Goal: Task Accomplishment & Management: Manage account settings

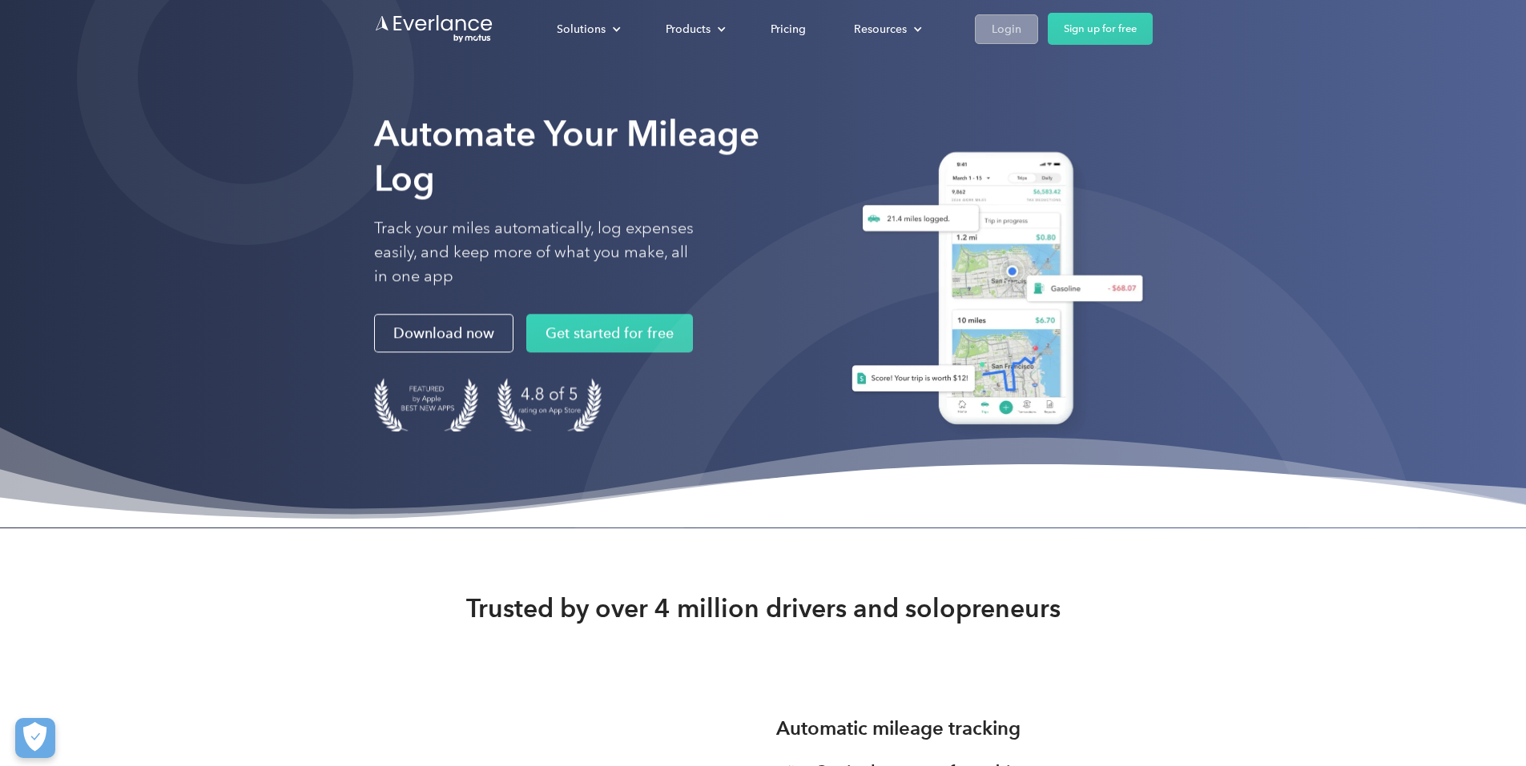
click at [1021, 22] on div "Login" at bounding box center [1006, 29] width 30 height 20
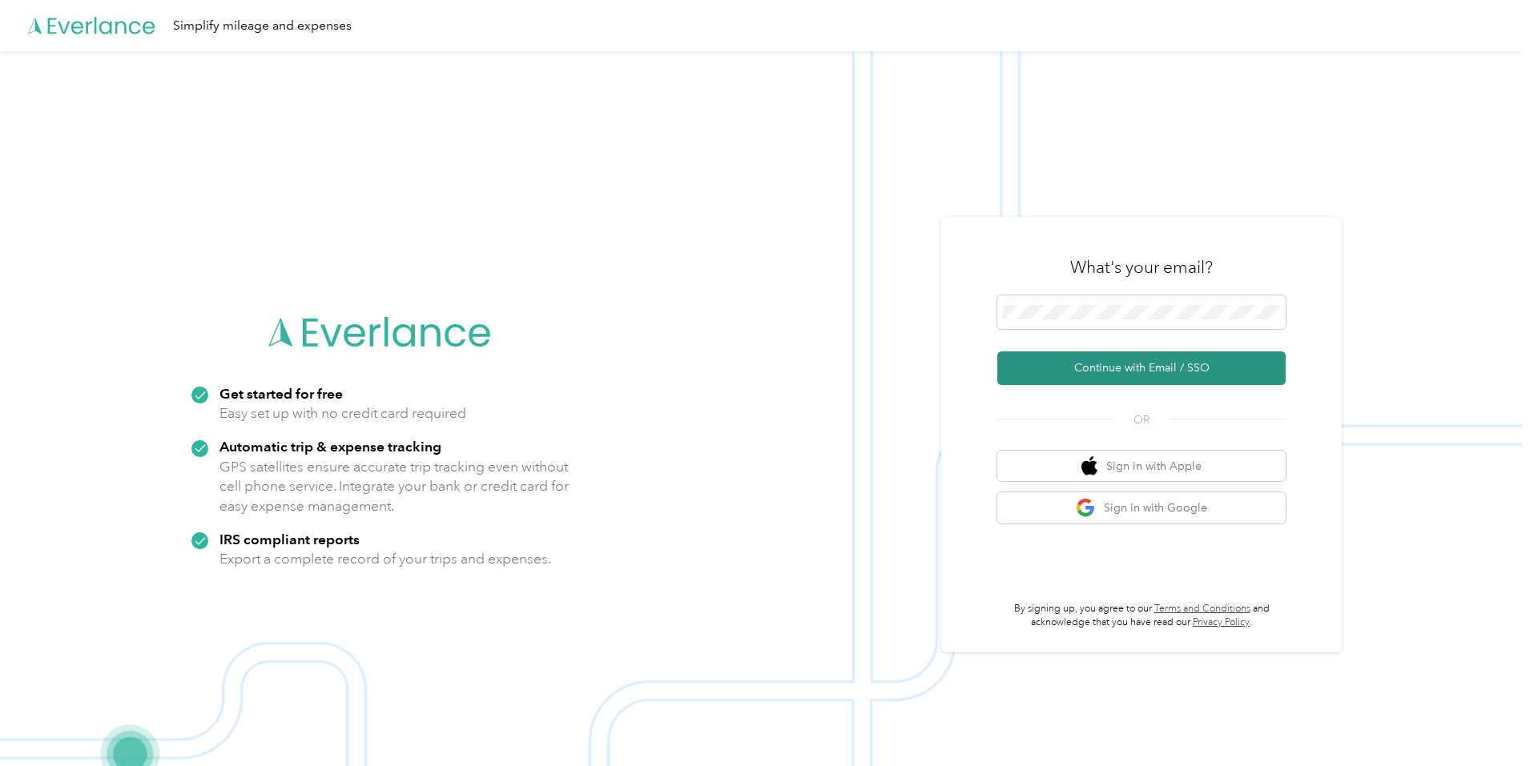
click at [1116, 360] on button "Continue with Email / SSO" at bounding box center [1141, 369] width 288 height 34
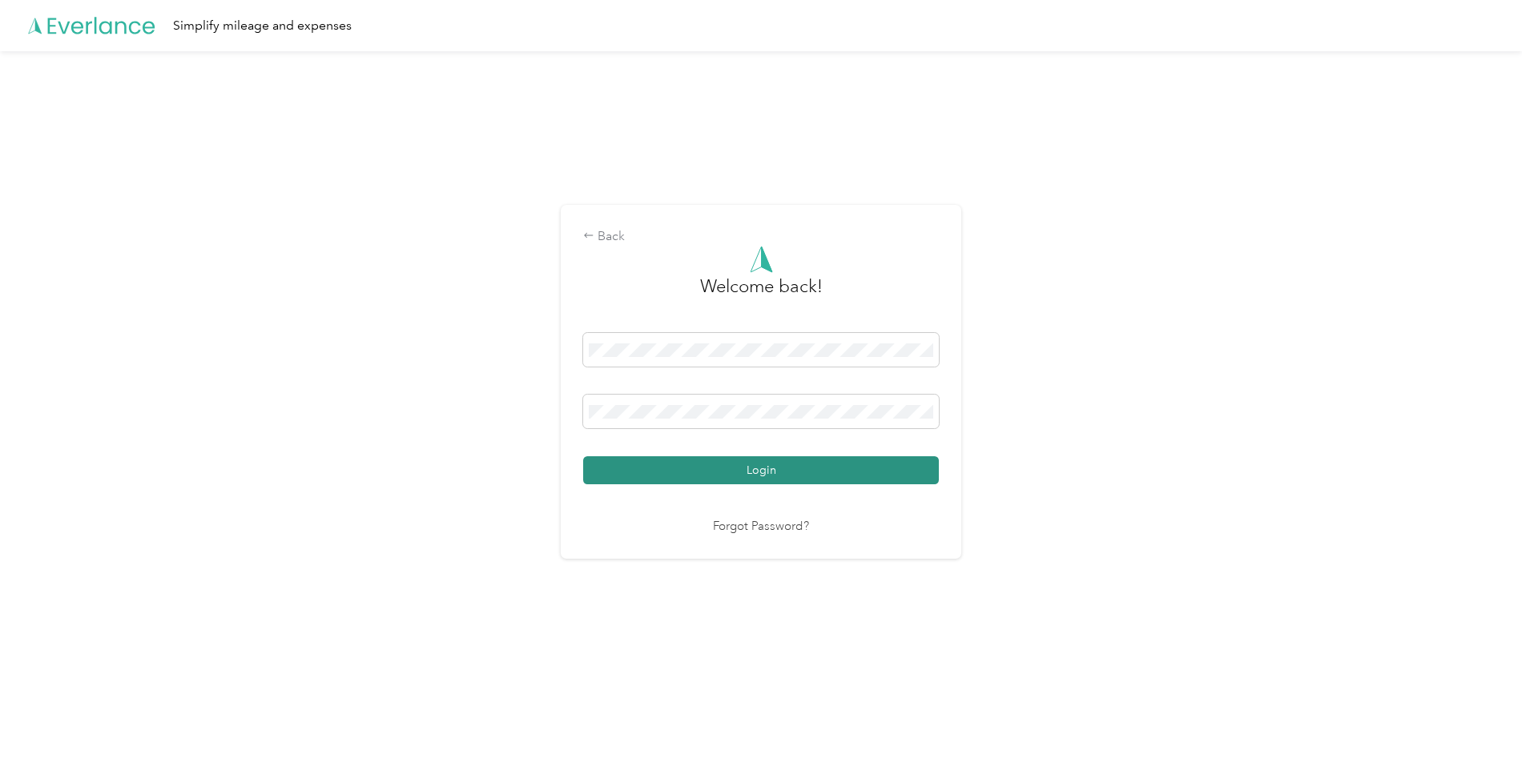
click at [792, 467] on button "Login" at bounding box center [761, 470] width 356 height 28
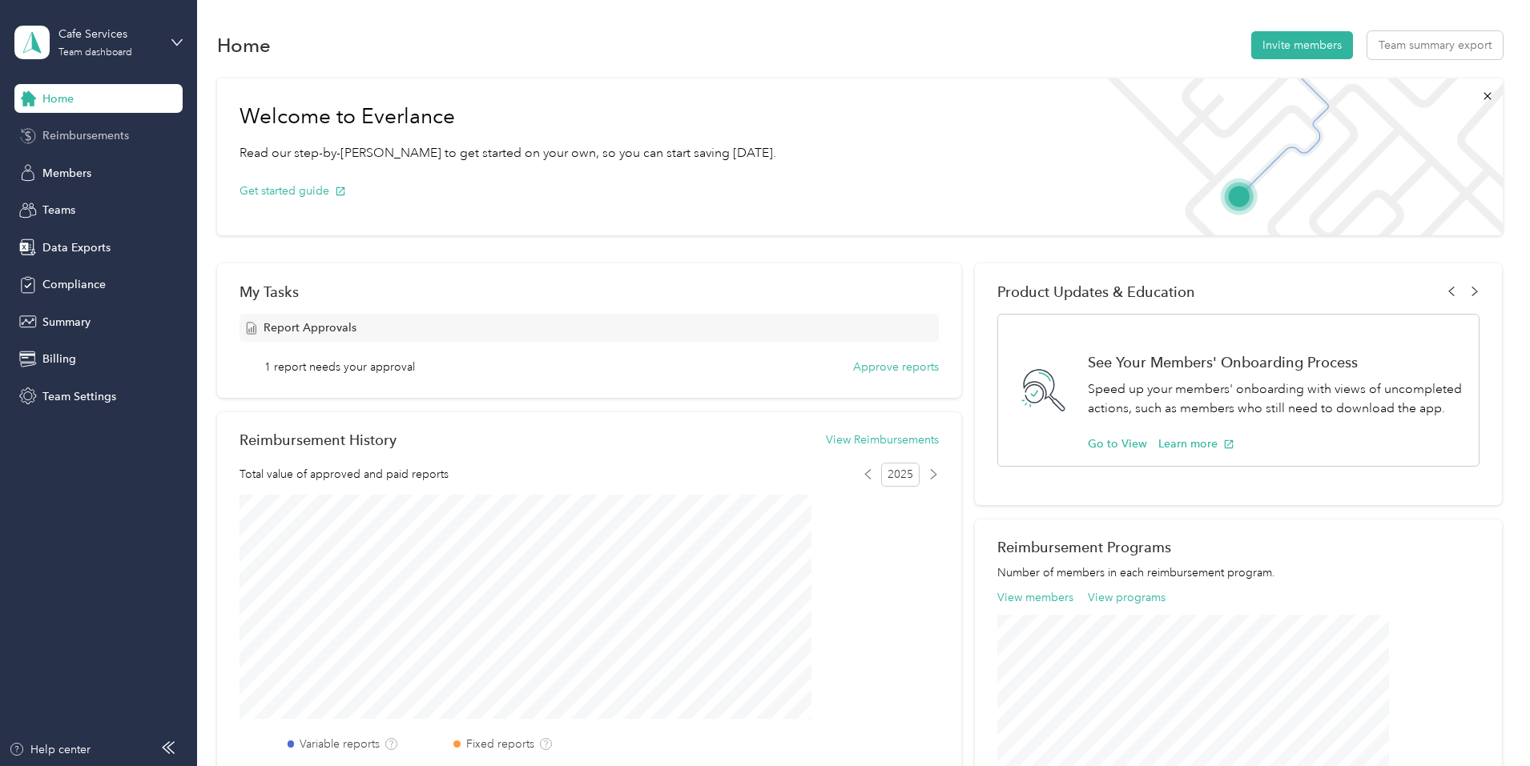
click at [77, 133] on span "Reimbursements" at bounding box center [85, 135] width 86 height 17
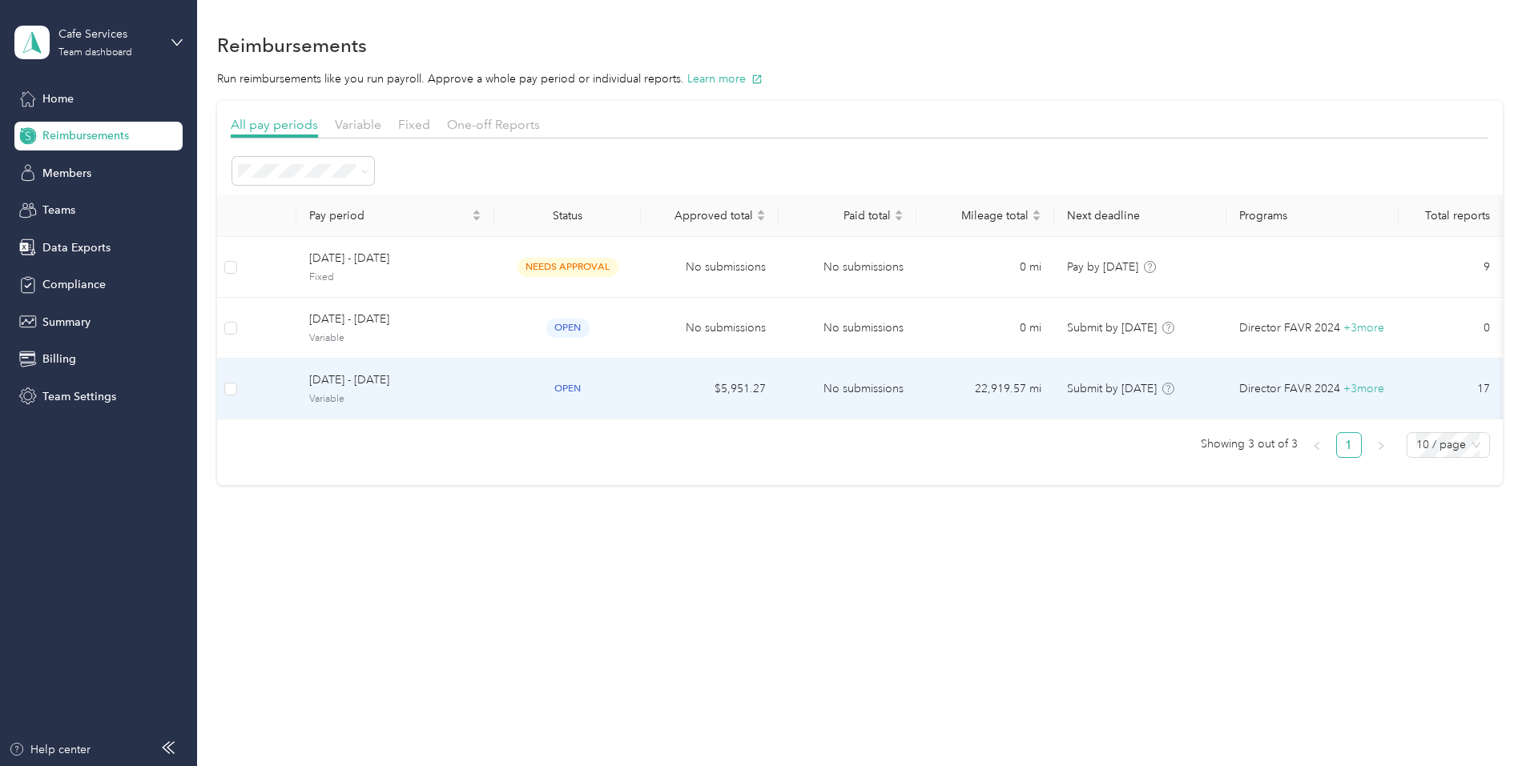
click at [442, 373] on span "August 1 - 31, 2025" at bounding box center [395, 381] width 172 height 18
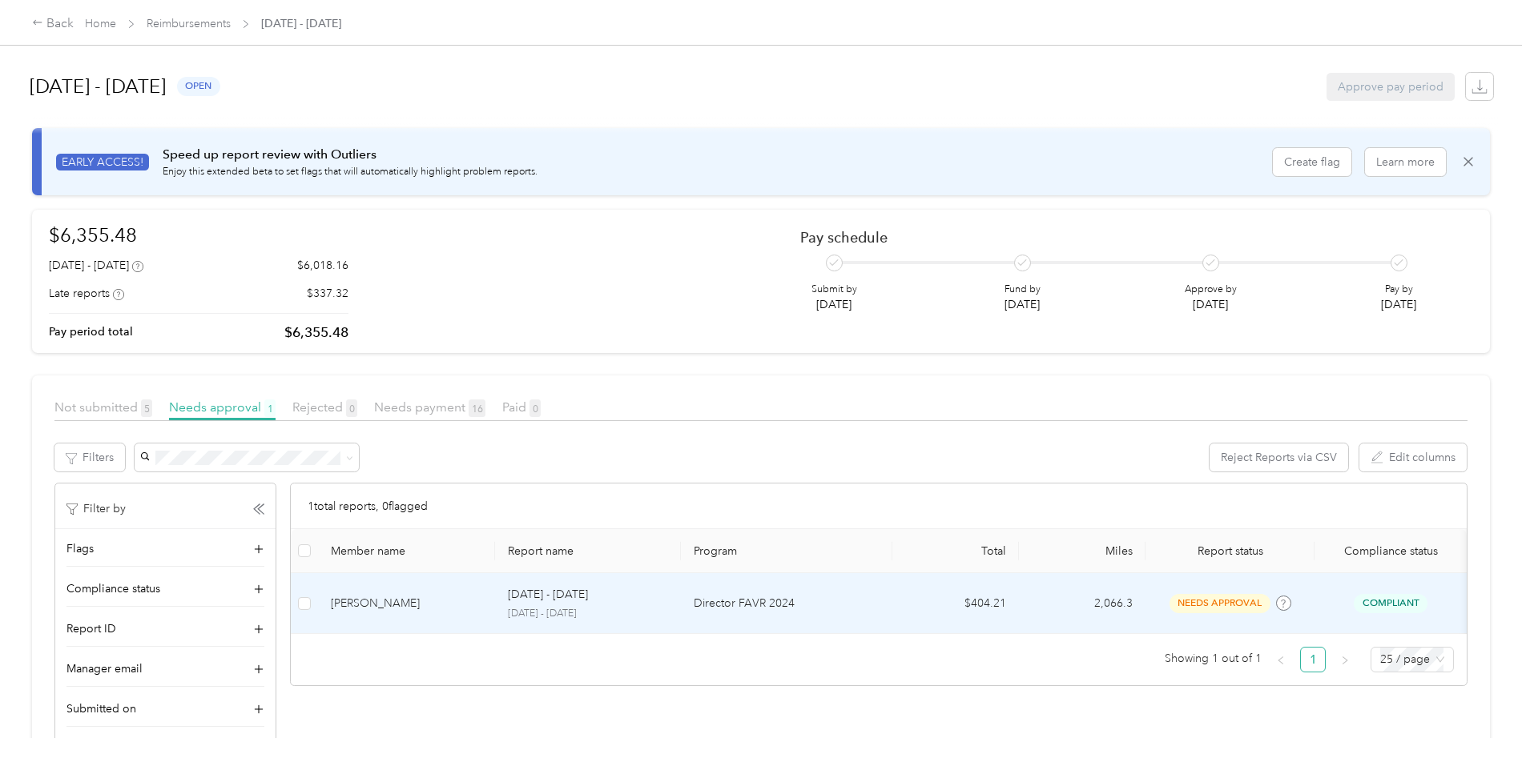
click at [472, 606] on div "Patrick J. Stone" at bounding box center [406, 604] width 151 height 18
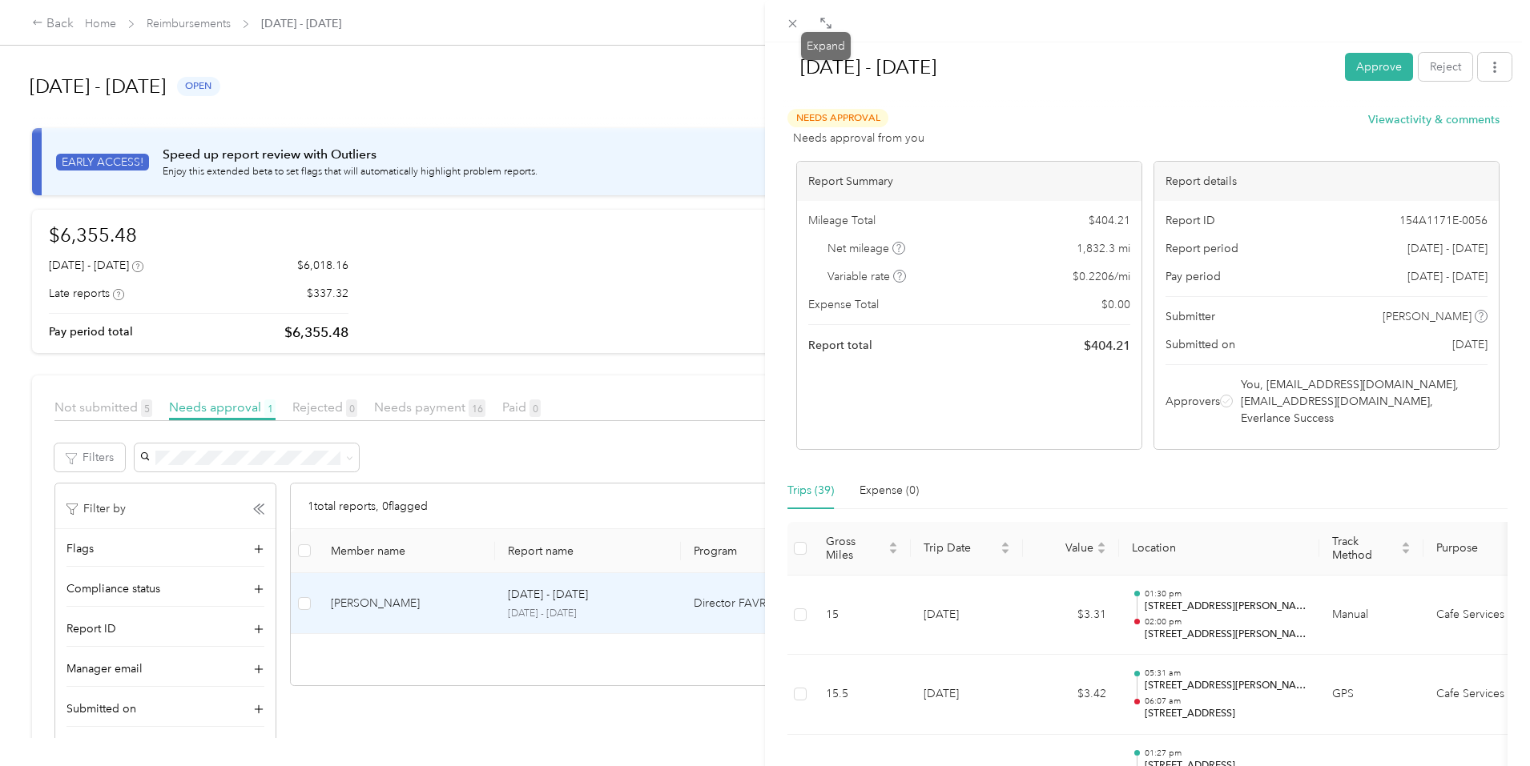
drag, startPoint x: 830, startPoint y: 20, endPoint x: 802, endPoint y: 39, distance: 34.0
click at [828, 21] on icon at bounding box center [825, 23] width 13 height 13
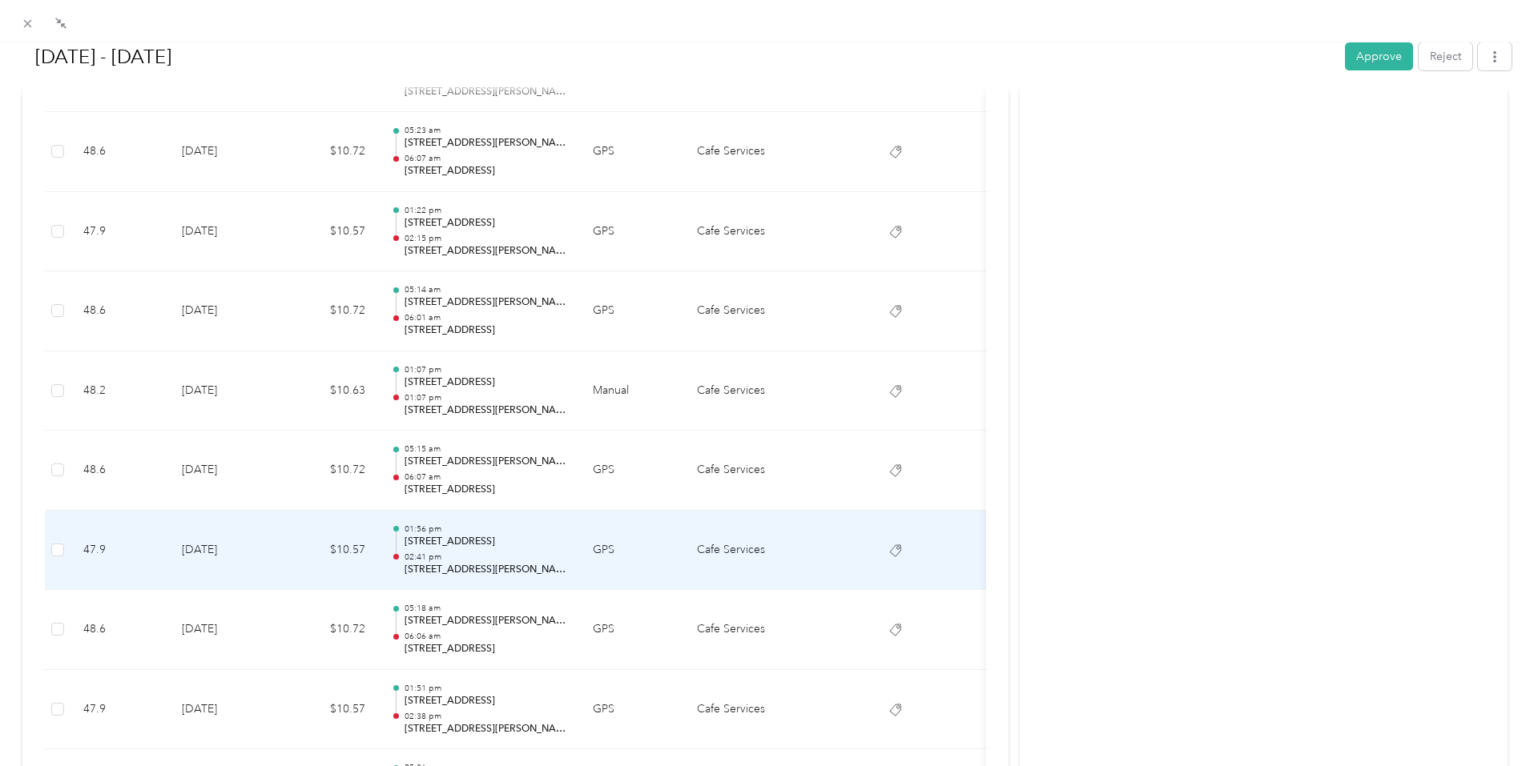
scroll to position [2963, 0]
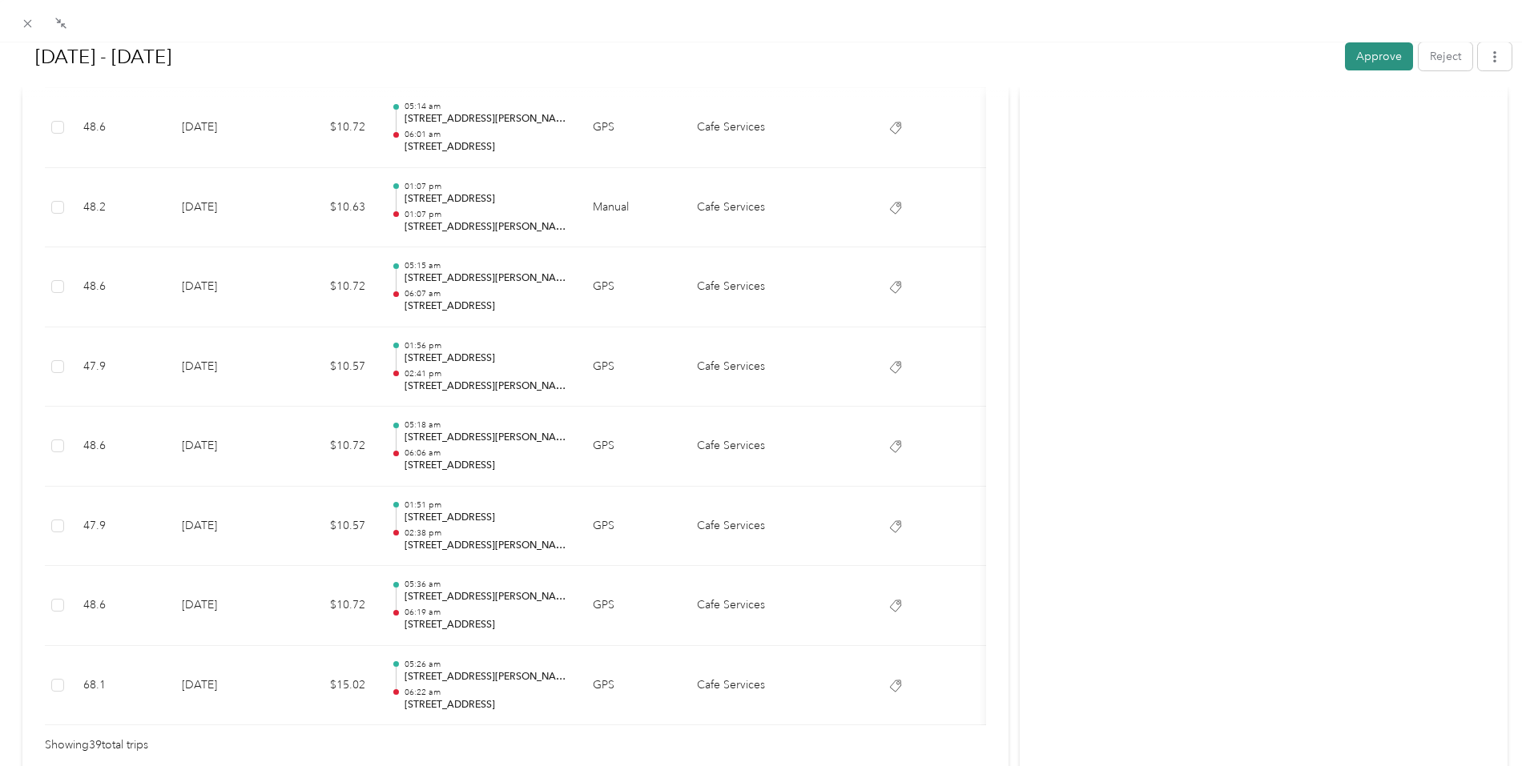
click at [1362, 48] on button "Approve" at bounding box center [1379, 56] width 68 height 28
click at [21, 18] on span at bounding box center [28, 23] width 22 height 22
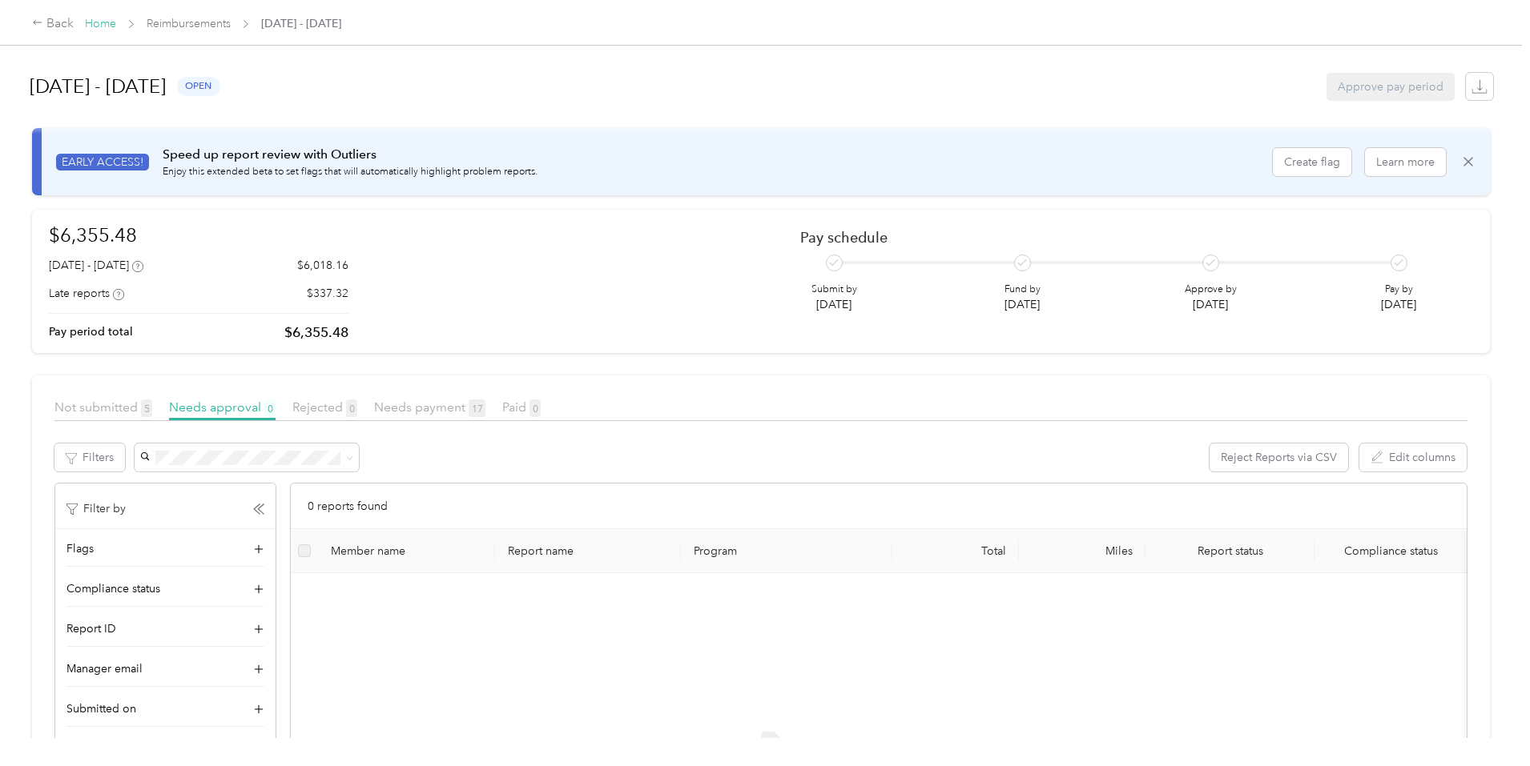
click at [116, 20] on link "Home" at bounding box center [100, 24] width 31 height 14
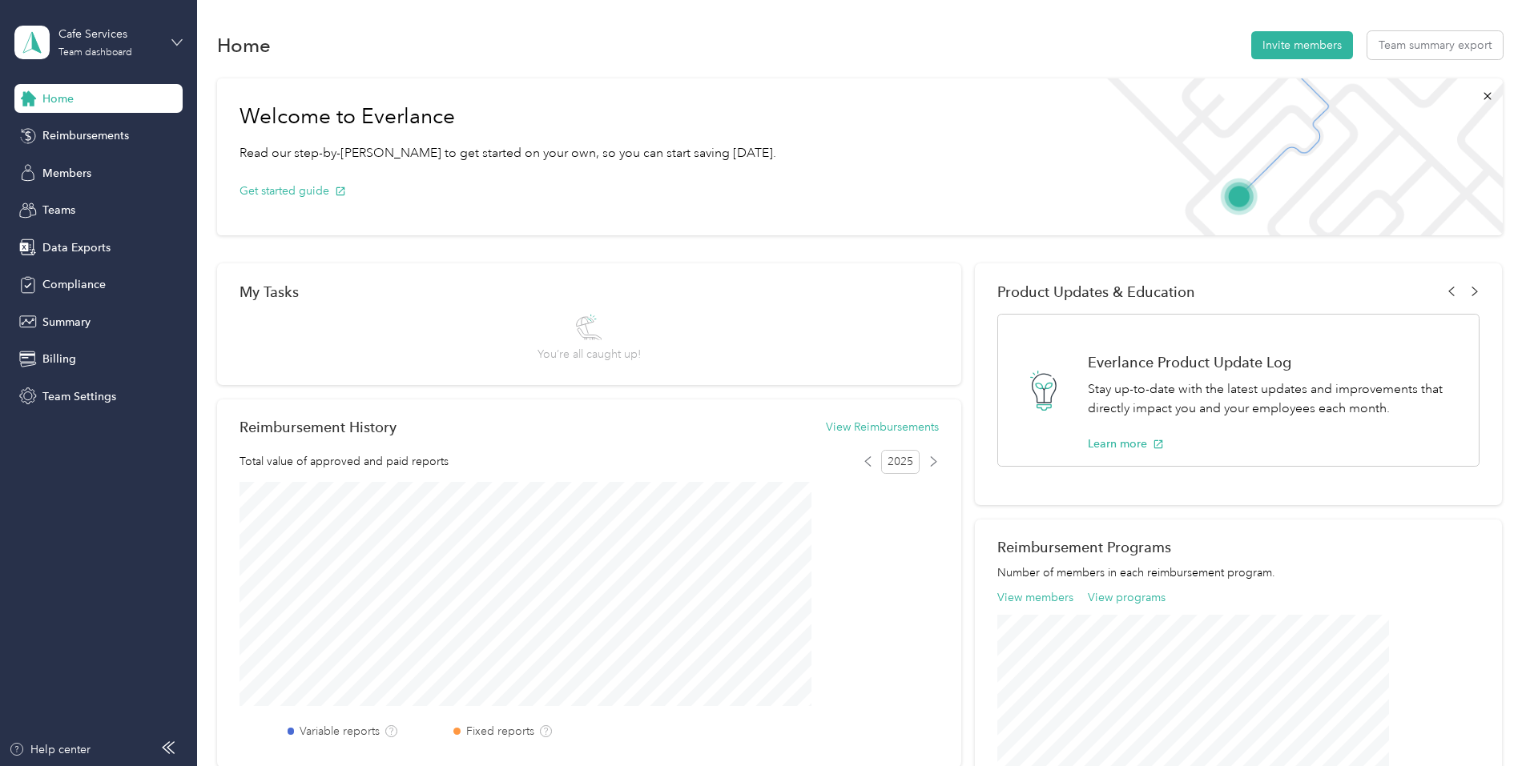
click at [179, 37] on icon at bounding box center [176, 42] width 11 height 11
click at [88, 207] on div "Log out" at bounding box center [60, 201] width 62 height 17
